Goal: Task Accomplishment & Management: Use online tool/utility

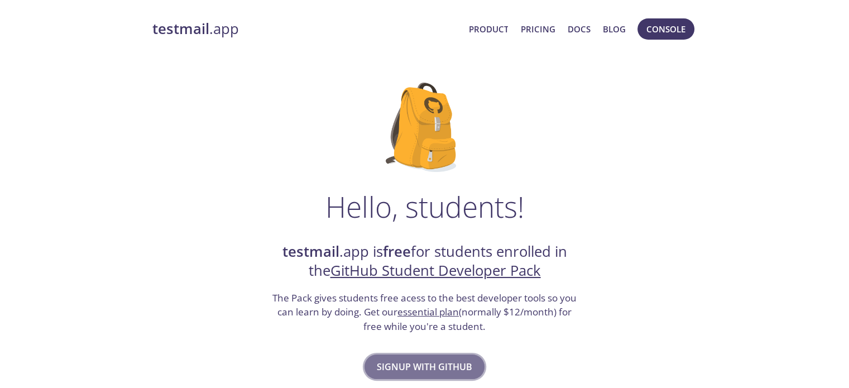
click at [454, 357] on button "Signup with GitHub" at bounding box center [425, 366] width 120 height 25
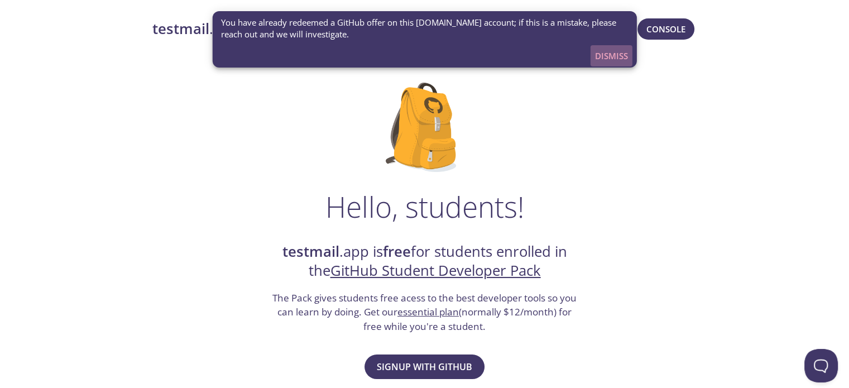
click at [612, 60] on span "Dismiss" at bounding box center [611, 56] width 33 height 15
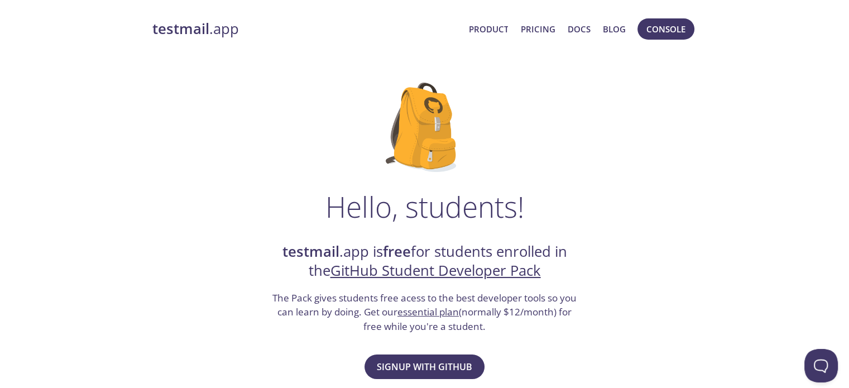
click at [185, 30] on strong "testmail" at bounding box center [180, 29] width 57 height 20
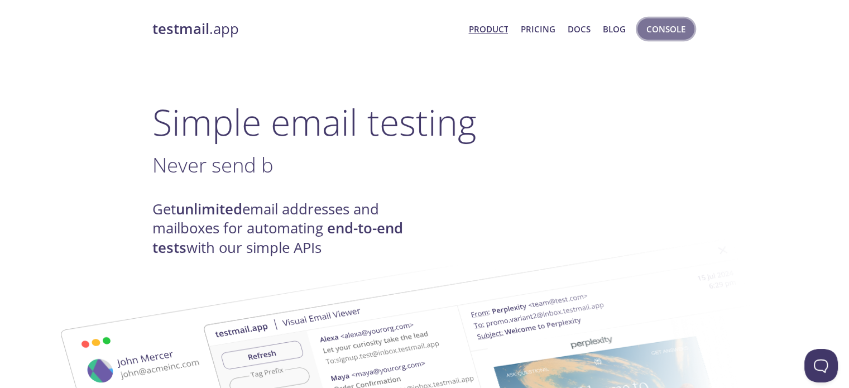
click at [659, 27] on span "Console" at bounding box center [665, 29] width 39 height 15
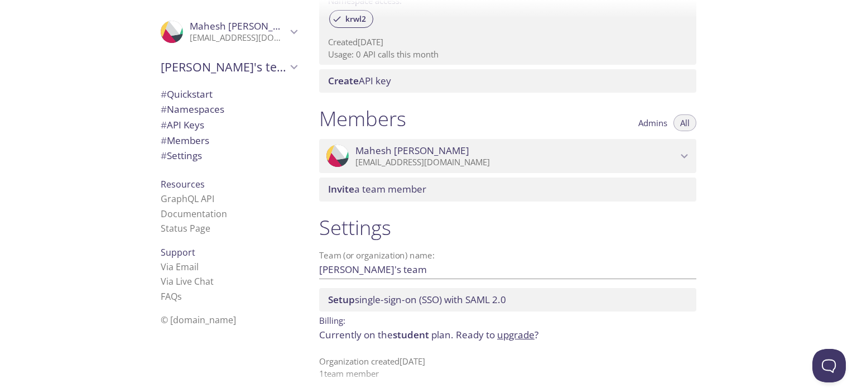
scroll to position [406, 0]
